Goal: Information Seeking & Learning: Learn about a topic

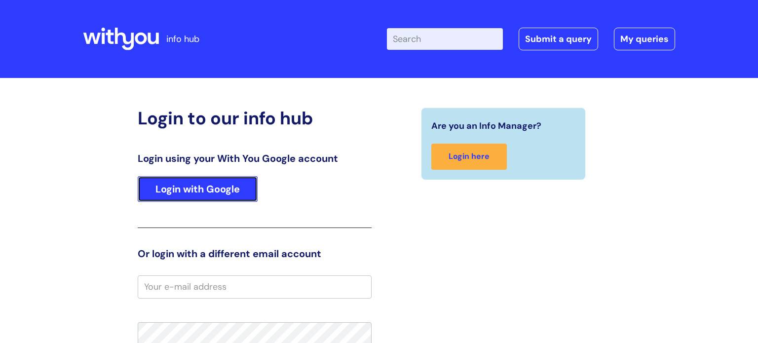
click at [149, 195] on link "Login with Google" at bounding box center [198, 189] width 120 height 26
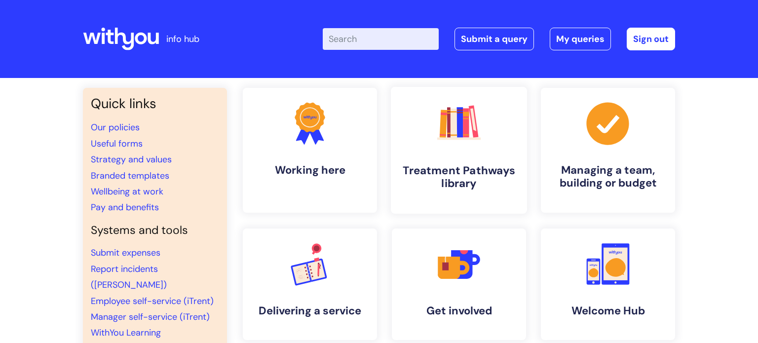
click at [424, 166] on h4 "Treatment Pathways library" at bounding box center [459, 177] width 120 height 27
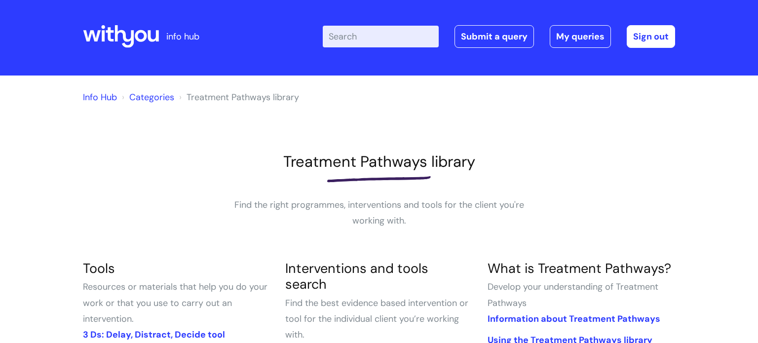
scroll to position [3, 0]
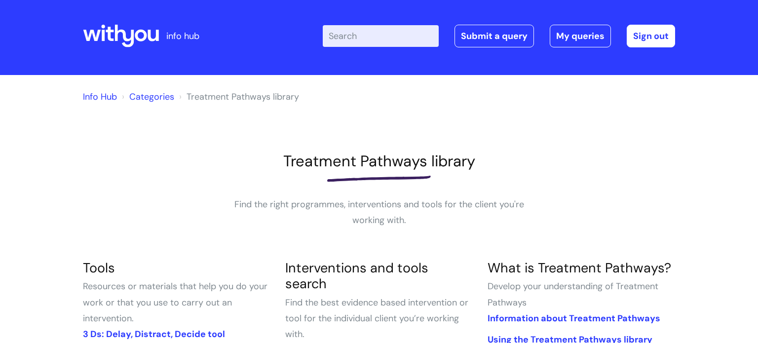
click at [404, 46] on div "Enter your search term here... Search Submit a query My queries Welcome Jody Le…" at bounding box center [499, 36] width 352 height 23
click at [403, 40] on input "Enter your search term here..." at bounding box center [381, 36] width 116 height 22
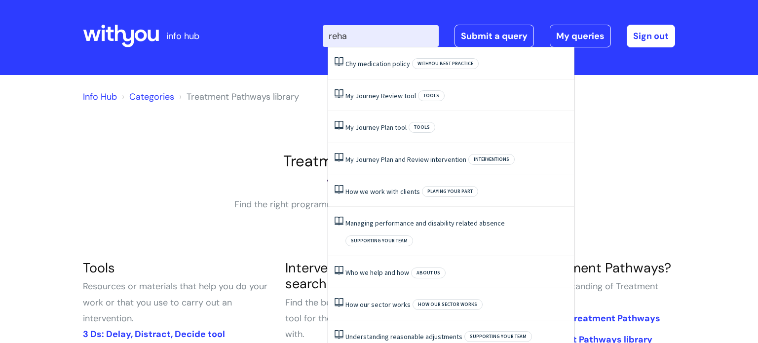
type input "rehab"
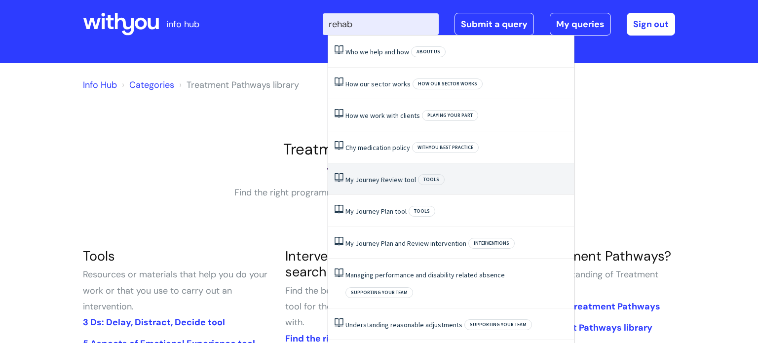
scroll to position [14, 0]
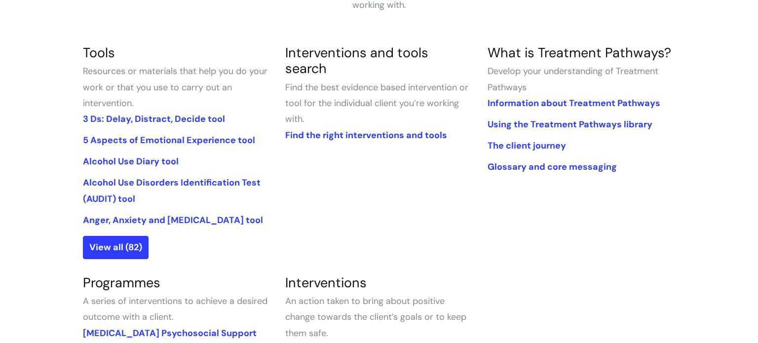
scroll to position [234, 0]
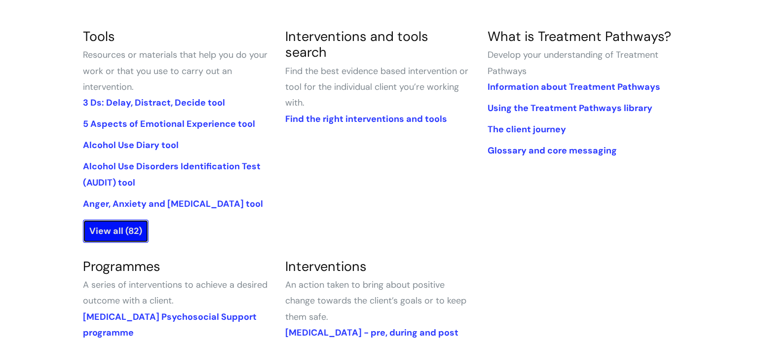
click at [130, 230] on link "View all (82)" at bounding box center [116, 231] width 66 height 23
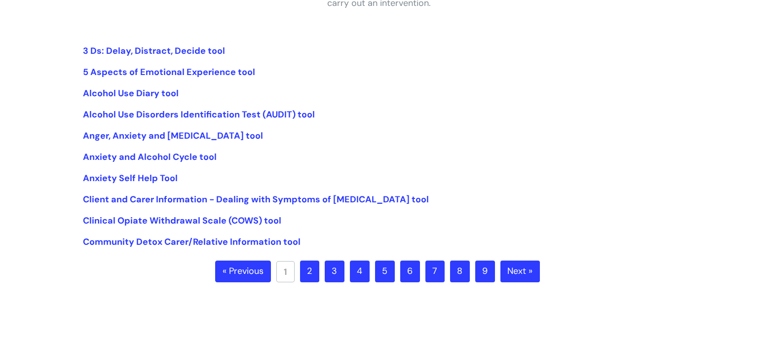
scroll to position [222, 0]
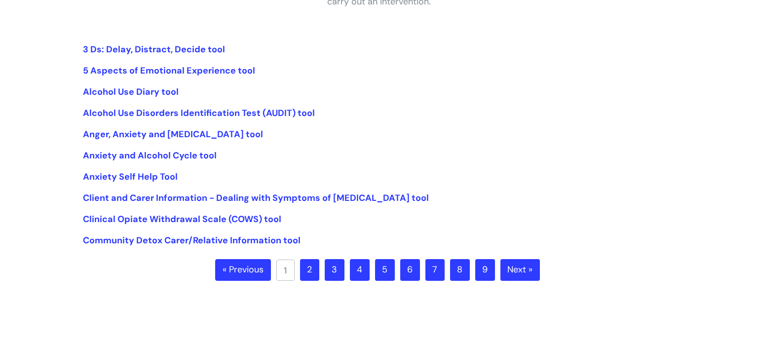
click at [307, 270] on link "2" at bounding box center [309, 270] width 19 height 22
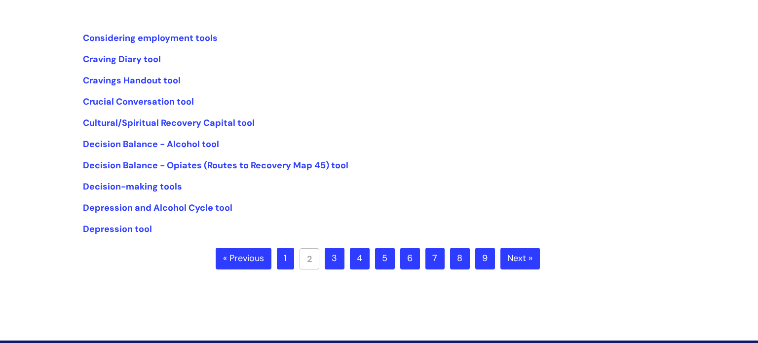
scroll to position [235, 0]
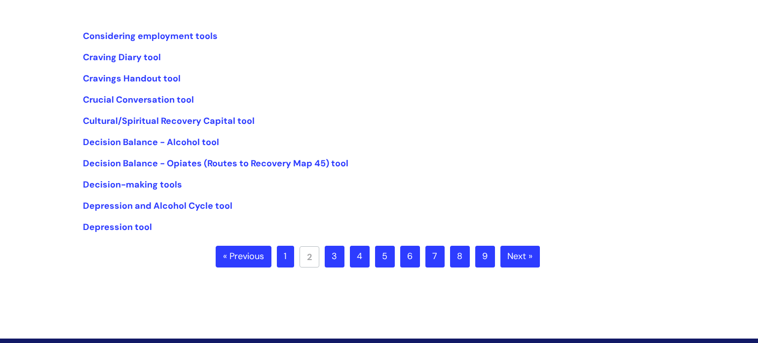
click at [334, 260] on link "3" at bounding box center [335, 257] width 20 height 22
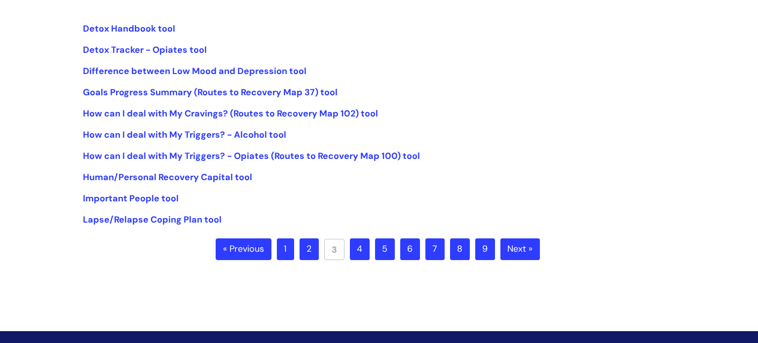
scroll to position [244, 0]
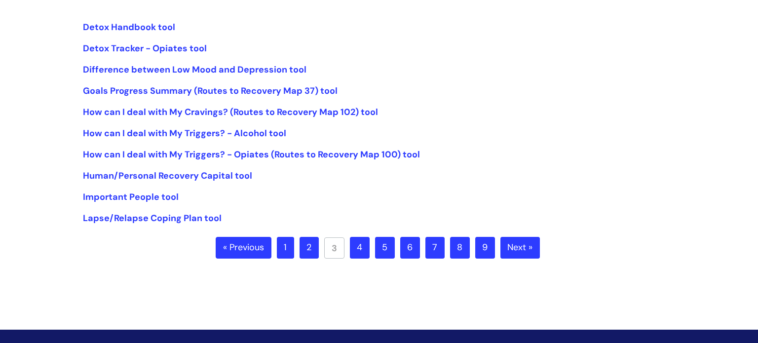
click at [359, 253] on link "4" at bounding box center [360, 248] width 20 height 22
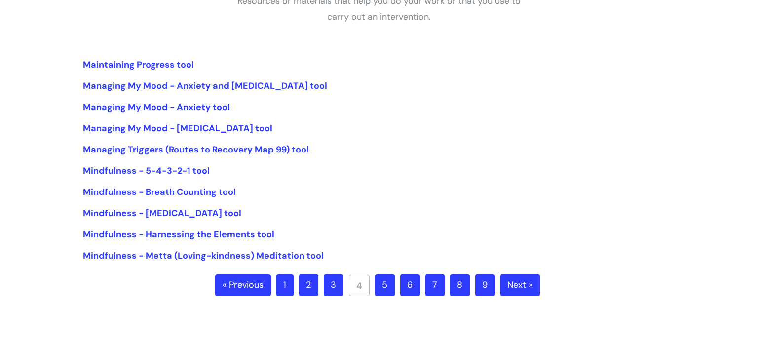
scroll to position [208, 0]
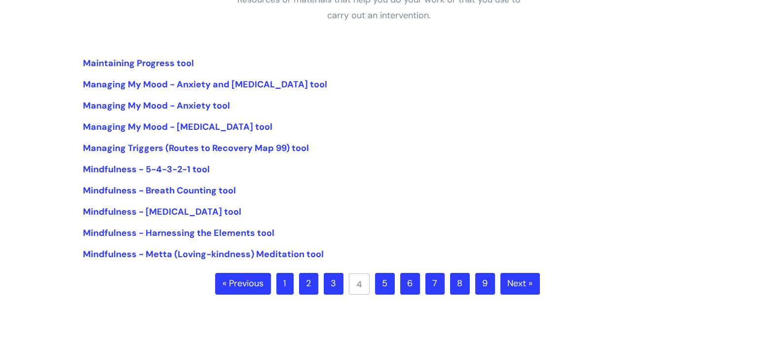
click at [381, 276] on link "5" at bounding box center [385, 284] width 20 height 22
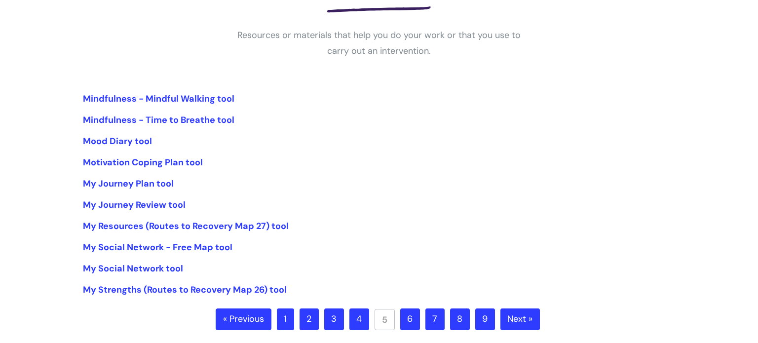
scroll to position [173, 0]
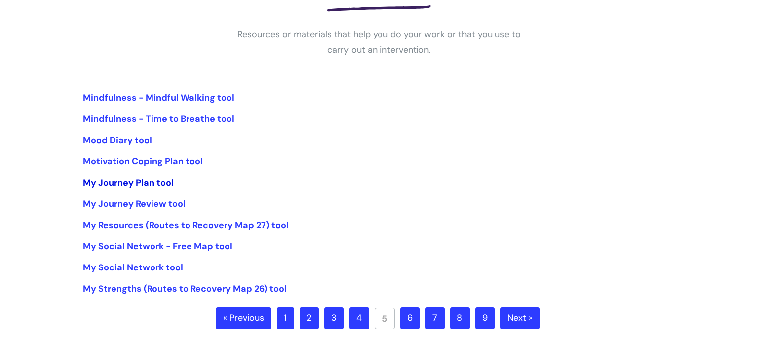
click at [159, 185] on link "My Journey Plan tool" at bounding box center [128, 183] width 91 height 12
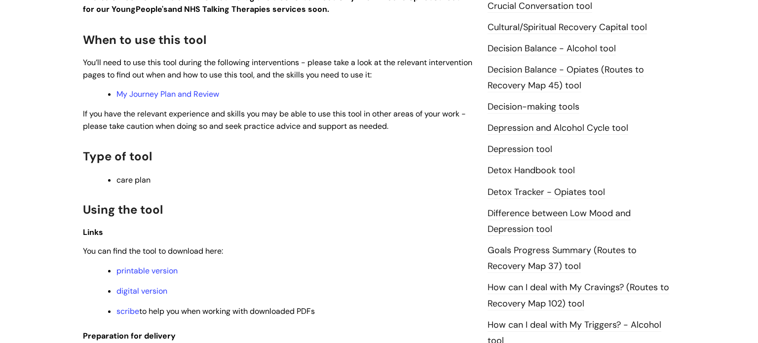
scroll to position [475, 0]
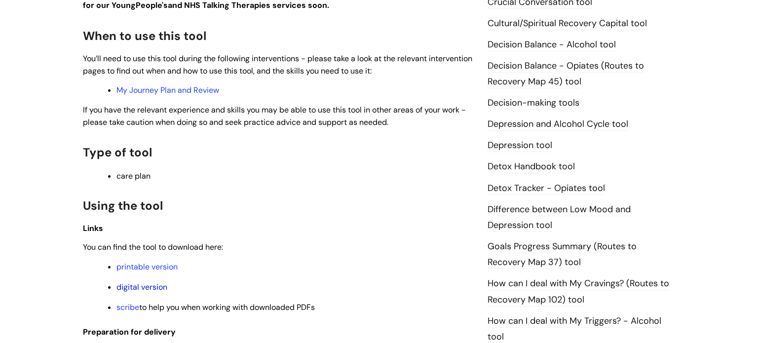
click at [139, 291] on link "digital version" at bounding box center [141, 287] width 51 height 10
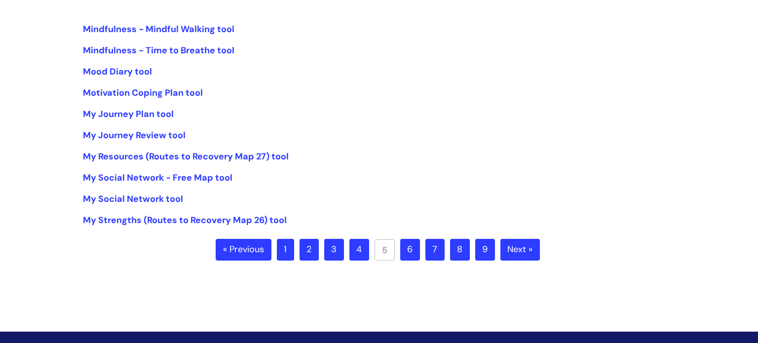
scroll to position [245, 0]
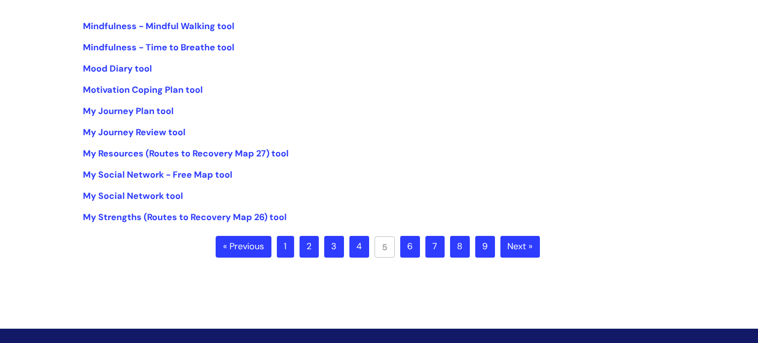
click at [404, 247] on link "6" at bounding box center [410, 247] width 20 height 22
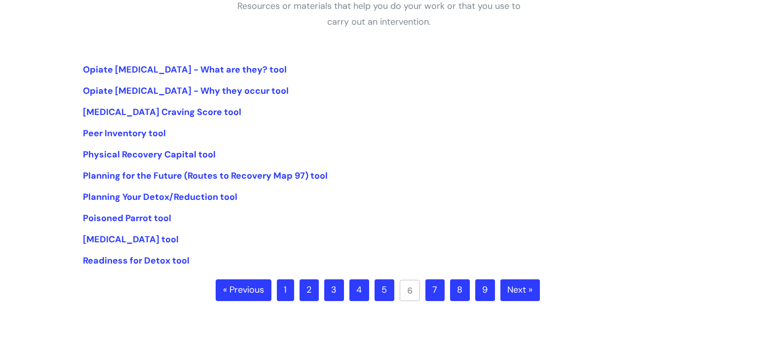
scroll to position [205, 0]
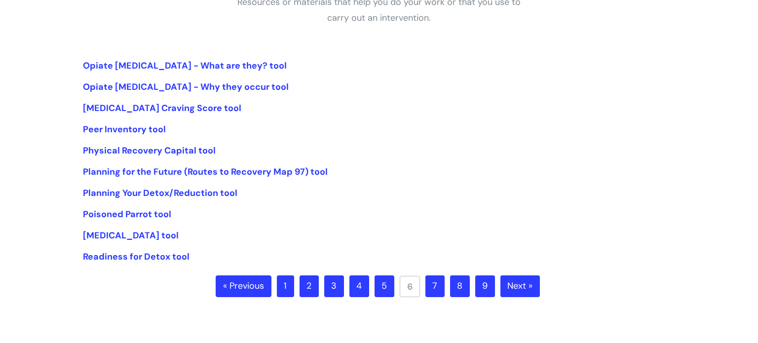
click at [436, 288] on link "7" at bounding box center [434, 286] width 19 height 22
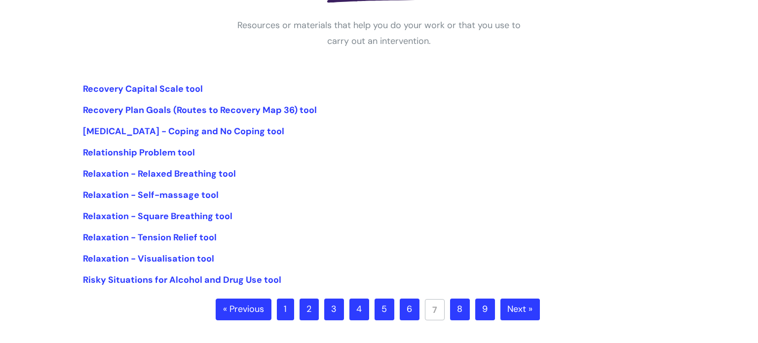
scroll to position [183, 0]
click at [455, 306] on link "8" at bounding box center [460, 309] width 20 height 22
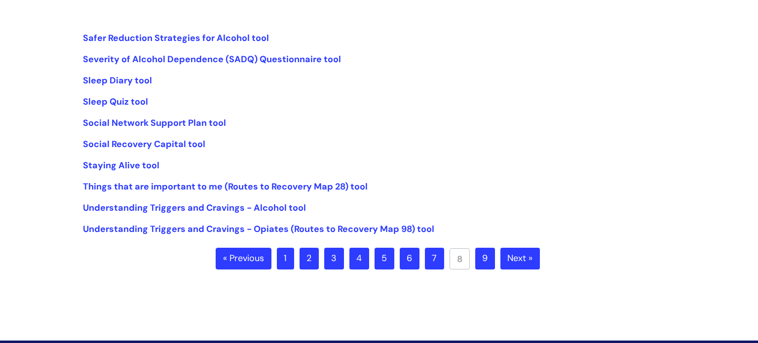
scroll to position [234, 0]
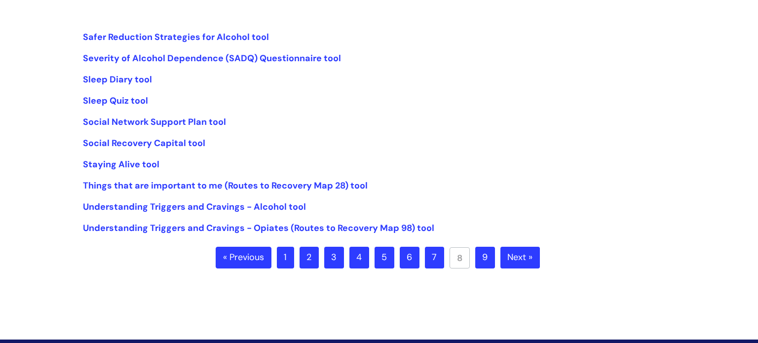
click at [490, 257] on link "9" at bounding box center [485, 258] width 20 height 22
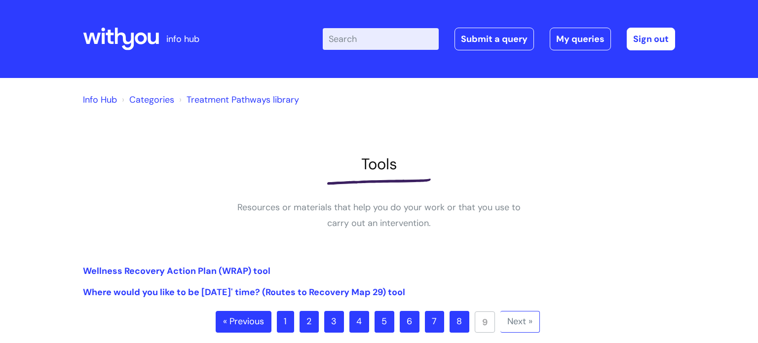
click at [490, 257] on div "Info Hub Categories Treatment Pathways library Tools Resources or materials tha…" at bounding box center [379, 210] width 592 height 245
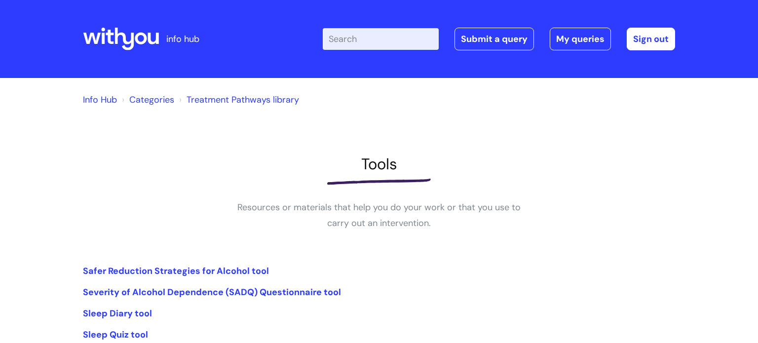
scroll to position [234, 0]
